Goal: Check status: Check status

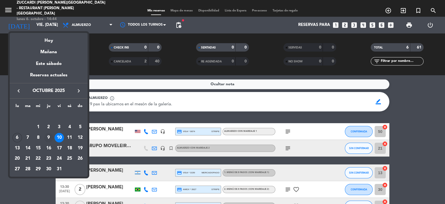
click at [49, 139] on div "9" at bounding box center [48, 137] width 9 height 9
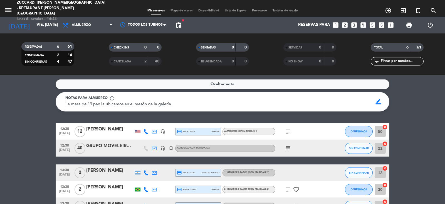
type input "[DEMOGRAPHIC_DATA] [DATE]"
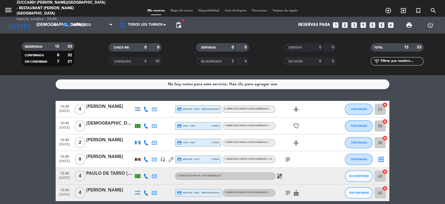
click at [176, 9] on span "Mapa de mesas" at bounding box center [182, 10] width 28 height 3
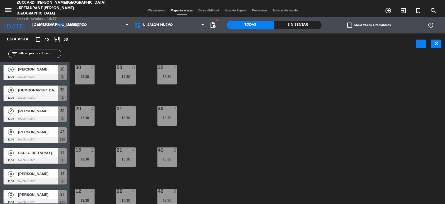
click at [149, 9] on span "Mis reservas" at bounding box center [156, 10] width 23 height 3
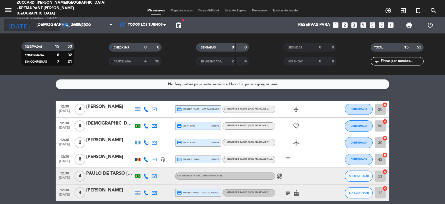
click at [46, 30] on div "[DATE] jue. [DATE] arrow_drop_down" at bounding box center [32, 25] width 56 height 12
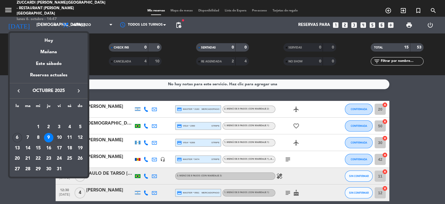
click at [63, 139] on div "10" at bounding box center [59, 137] width 9 height 9
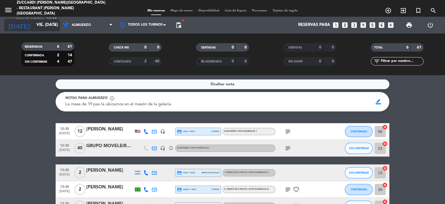
click at [40, 24] on input "vie. [DATE]" at bounding box center [61, 25] width 54 height 11
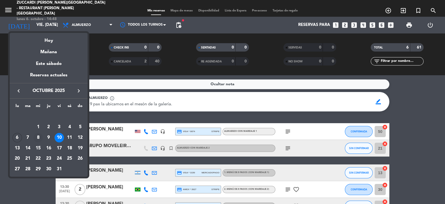
click at [38, 135] on div "8" at bounding box center [37, 137] width 9 height 9
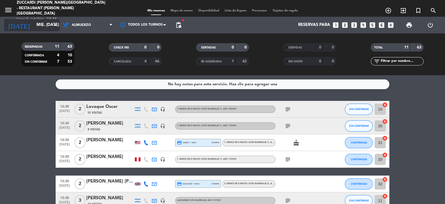
click at [45, 28] on input "mié. [DATE]" at bounding box center [61, 25] width 54 height 11
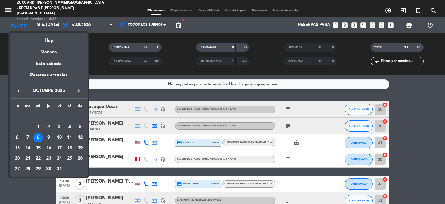
click at [71, 138] on div "11" at bounding box center [69, 137] width 9 height 9
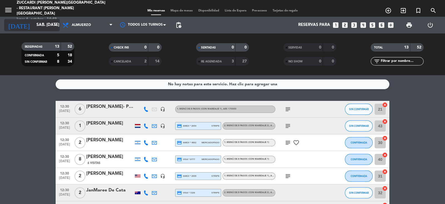
click at [51, 28] on input "sáb. [DATE]" at bounding box center [61, 25] width 54 height 11
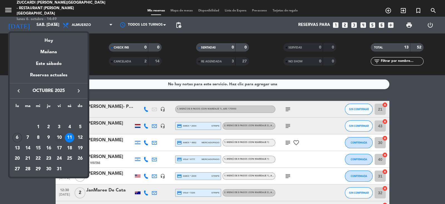
click at [61, 139] on div "10" at bounding box center [59, 137] width 9 height 9
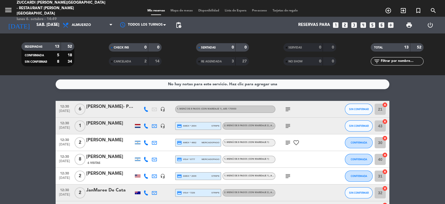
type input "vie. [DATE]"
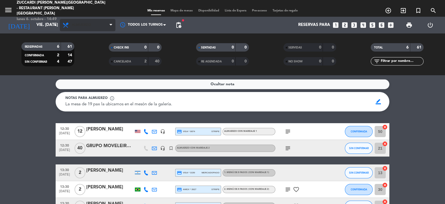
click at [100, 27] on span "Almuerzo" at bounding box center [88, 25] width 56 height 12
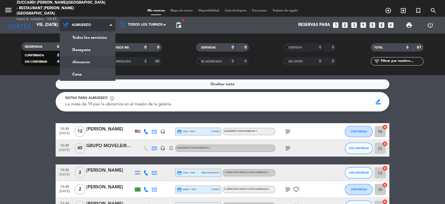
click at [100, 75] on ng-component "menu Zuccardi [PERSON_NAME][GEOGRAPHIC_DATA] - Restaurant [PERSON_NAME][GEOGRAP…" at bounding box center [222, 102] width 445 height 204
